Goal: Task Accomplishment & Management: Manage account settings

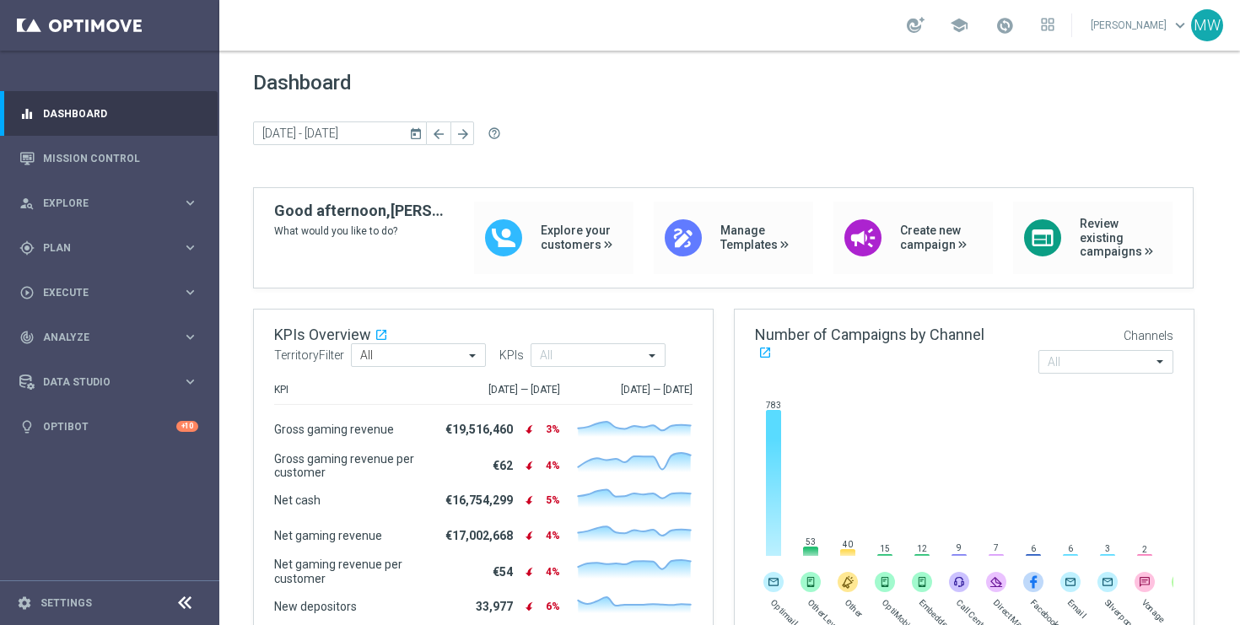
scroll to position [155, 0]
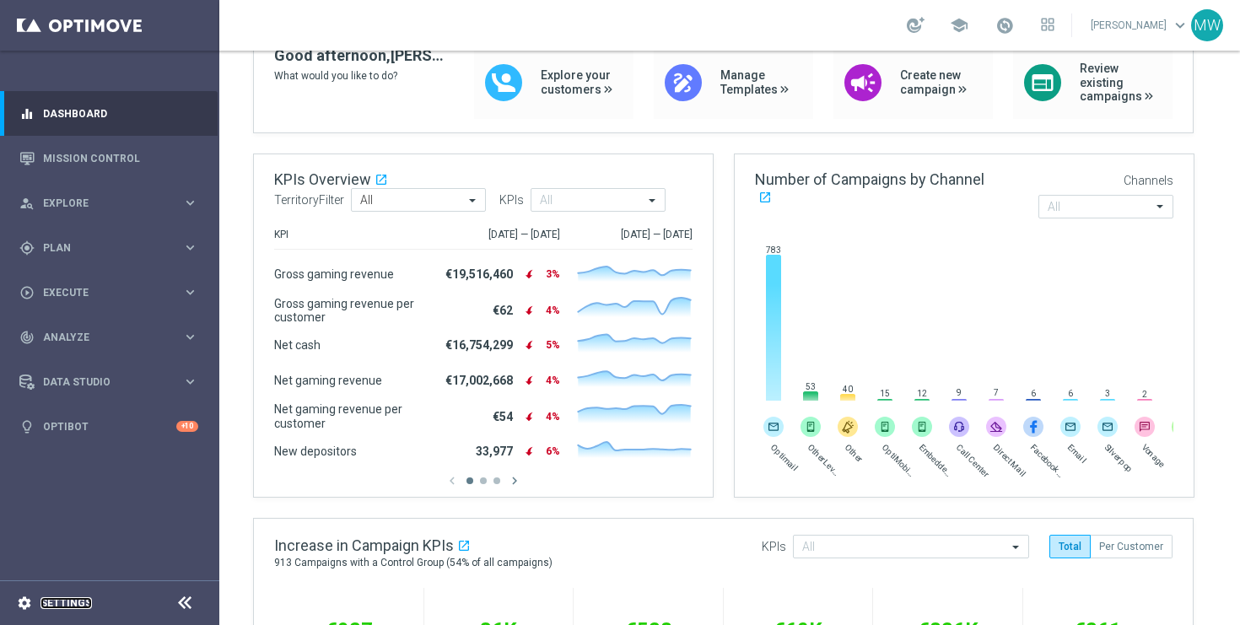
click at [51, 606] on link "Settings" at bounding box center [66, 603] width 51 height 10
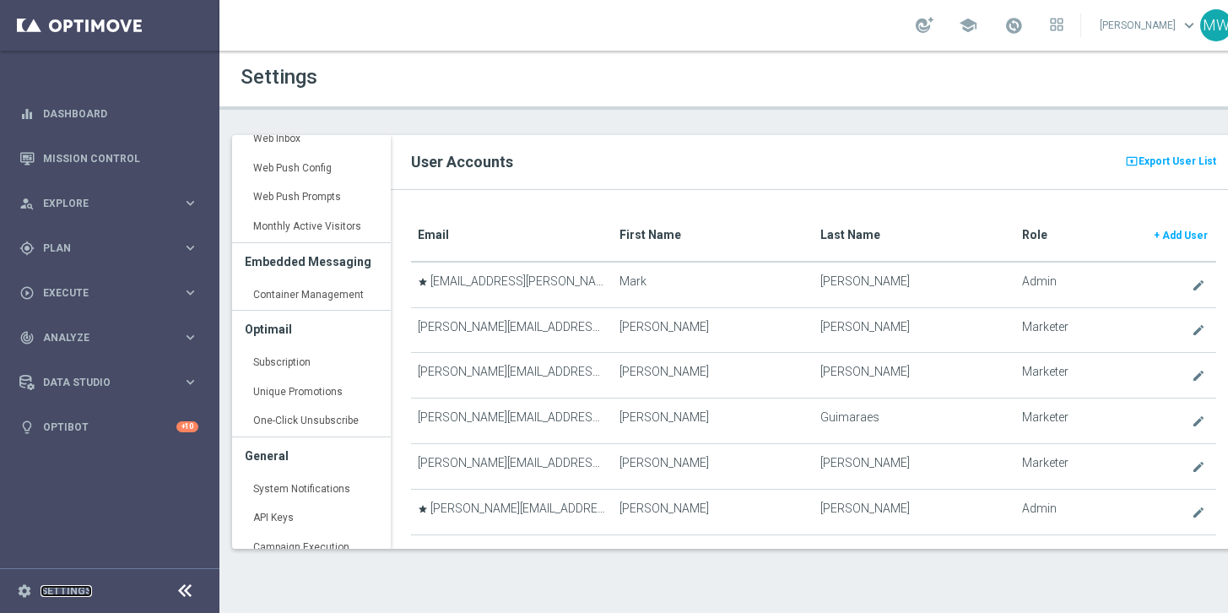
scroll to position [567, 0]
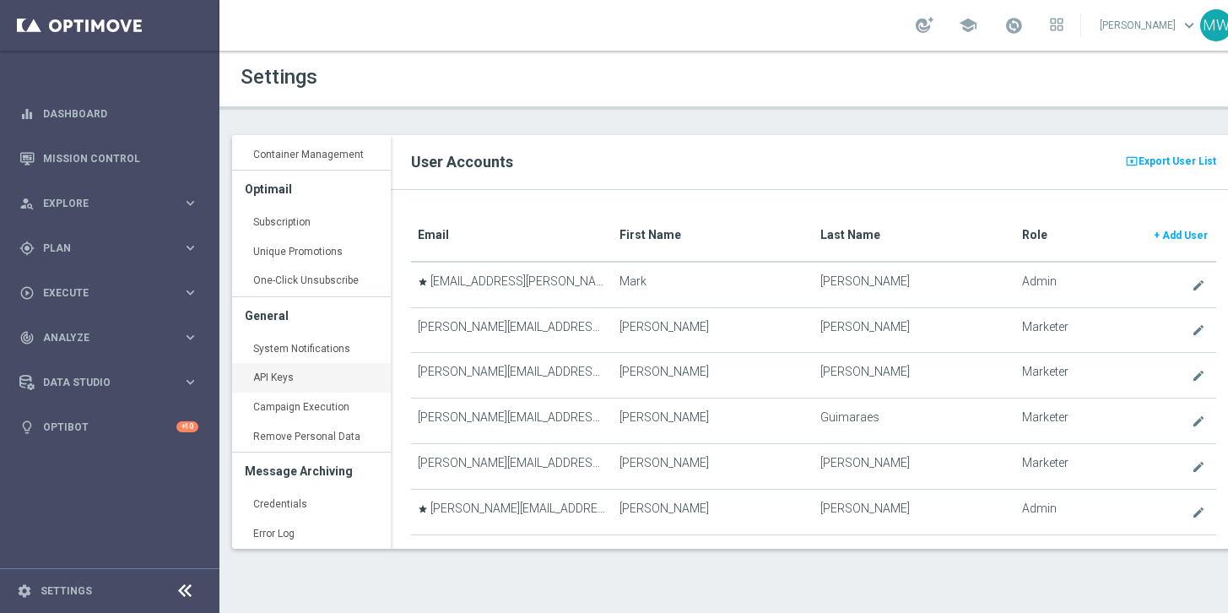
click at [286, 373] on link "API Keys keyboard_arrow_right" at bounding box center [311, 378] width 159 height 30
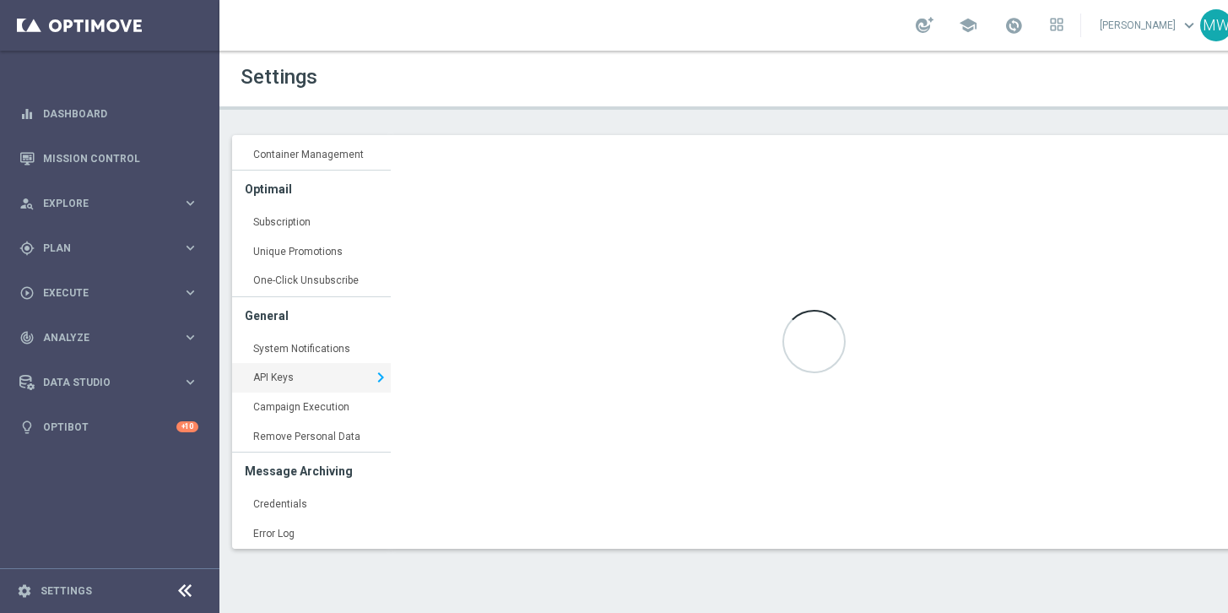
type input "[URL][DOMAIN_NAME]"
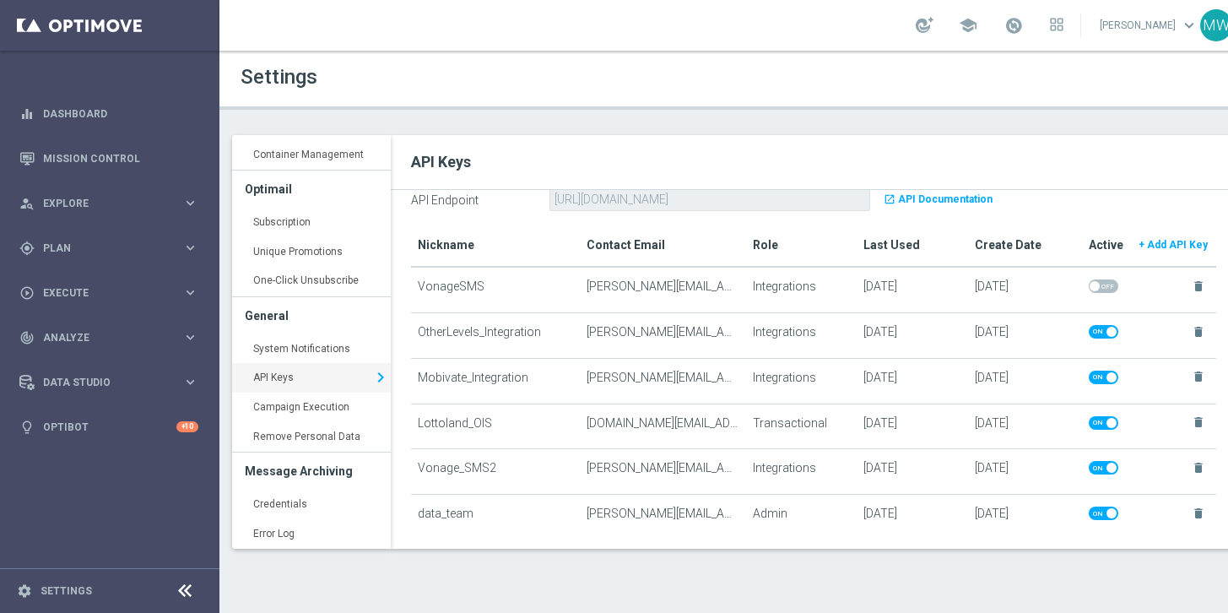
scroll to position [366, 0]
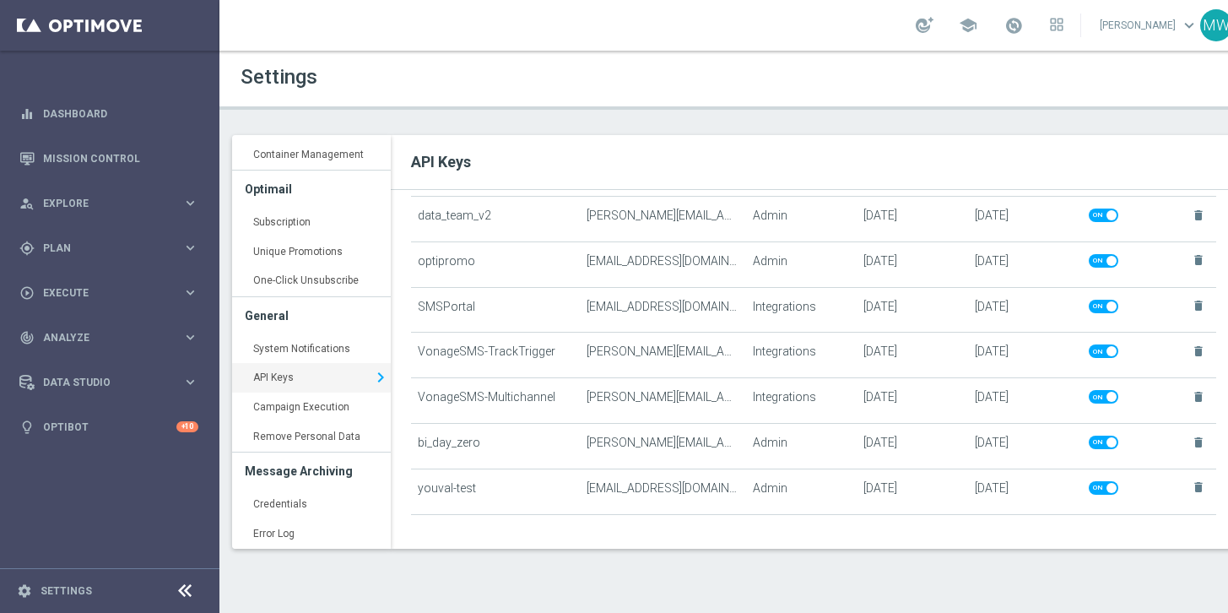
click at [1094, 351] on span at bounding box center [1103, 351] width 30 height 14
click at [1094, 351] on input "checkbox" at bounding box center [1103, 351] width 30 height 14
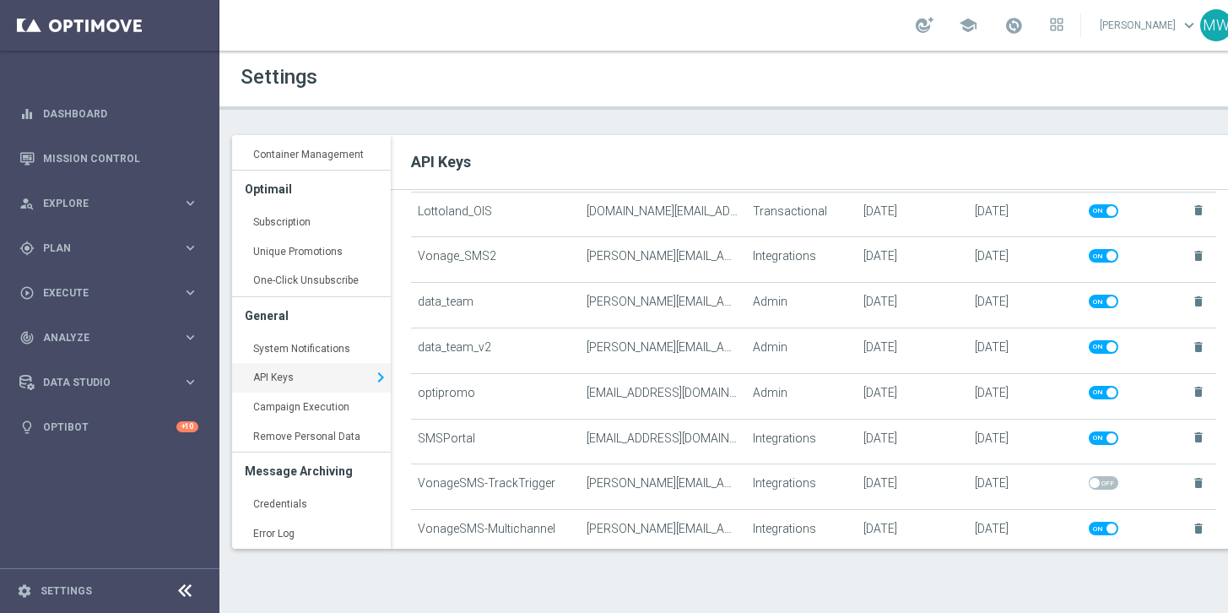
scroll to position [143, 0]
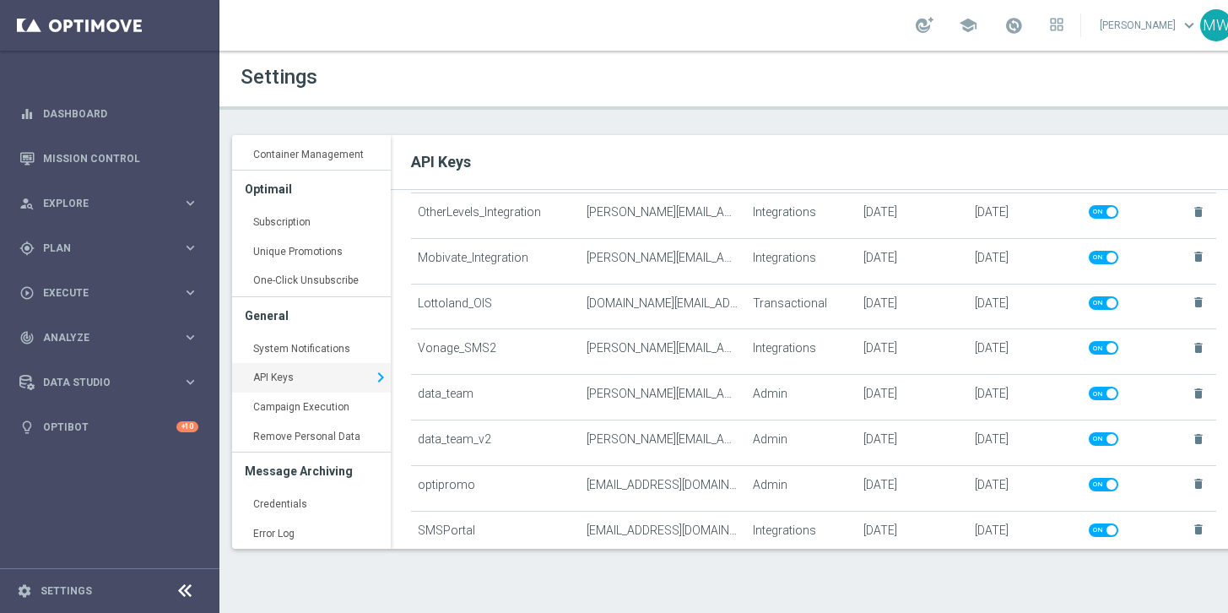
click at [1094, 348] on span at bounding box center [1103, 348] width 30 height 14
click at [1094, 348] on input "checkbox" at bounding box center [1103, 348] width 30 height 14
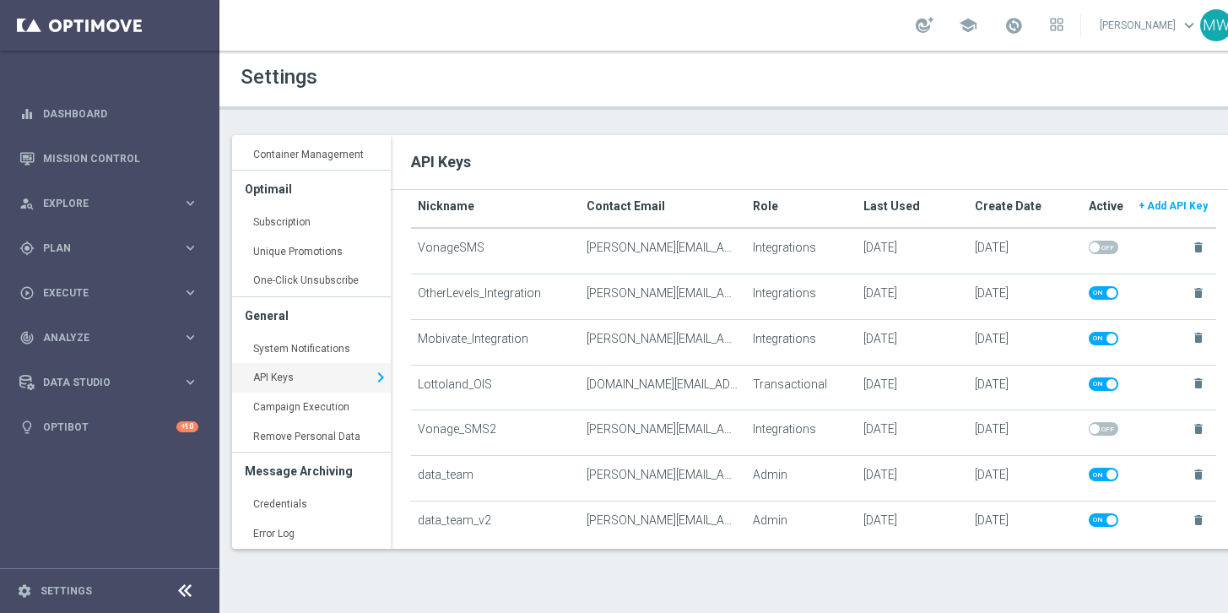
scroll to position [0, 0]
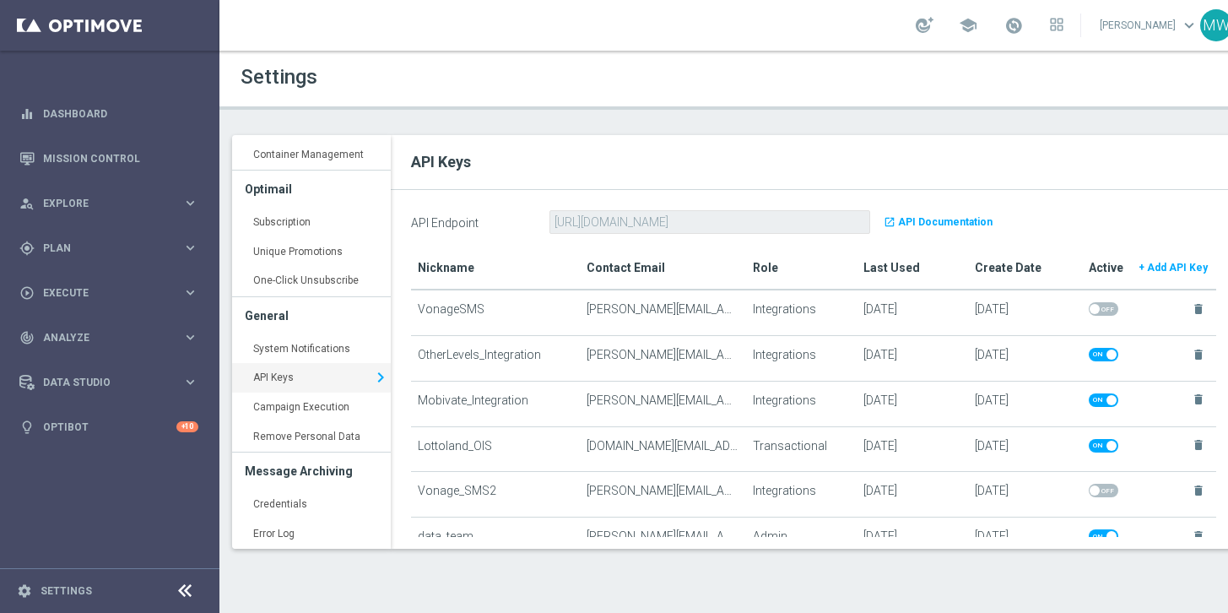
click at [1096, 305] on span at bounding box center [1103, 309] width 30 height 14
click at [1096, 305] on input "checkbox" at bounding box center [1103, 309] width 30 height 14
click at [1095, 306] on span at bounding box center [1103, 309] width 30 height 14
click at [1095, 306] on input "checkbox" at bounding box center [1103, 309] width 30 height 14
click at [1191, 306] on icon "delete" at bounding box center [1198, 309] width 14 height 14
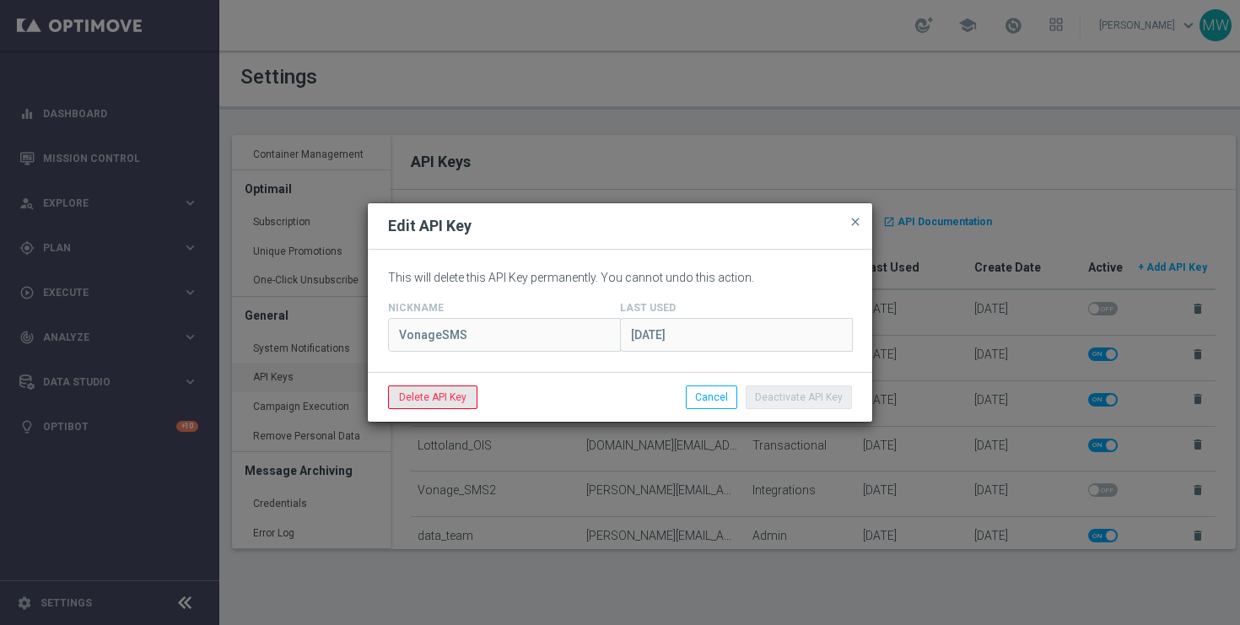
click at [451, 395] on span "Delete API Key" at bounding box center [433, 398] width 68 height 12
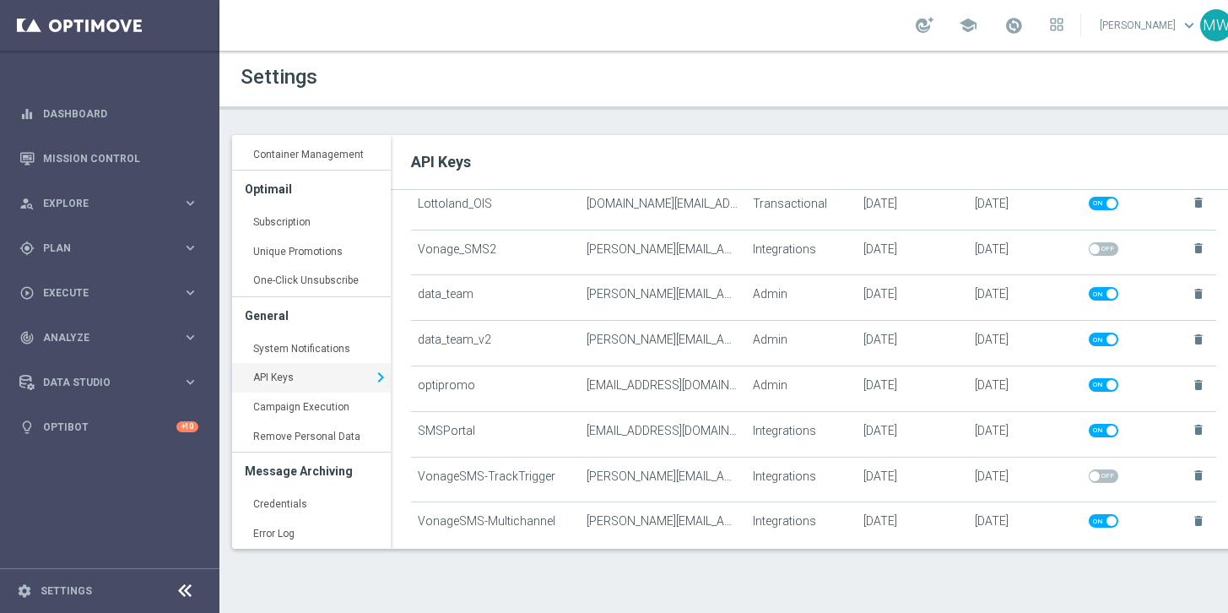
scroll to position [321, 0]
